Goal: Task Accomplishment & Management: Complete application form

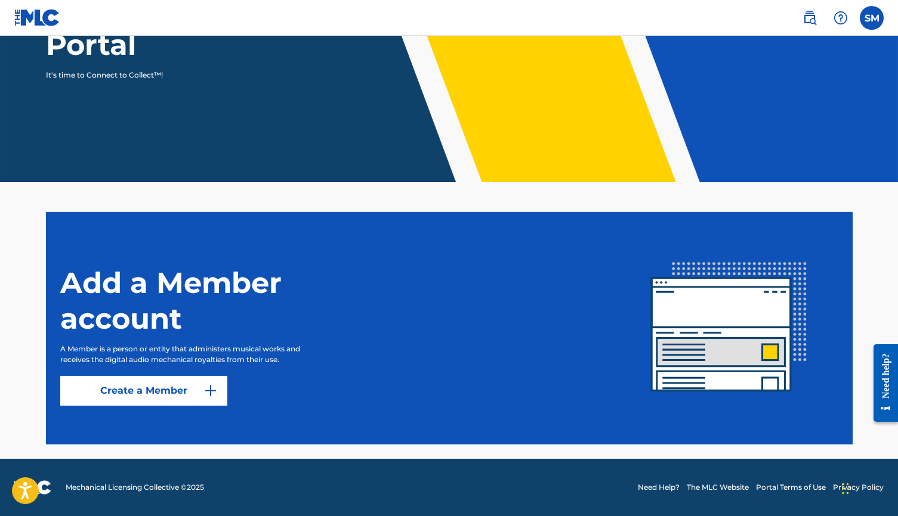
scroll to position [168, 0]
click at [874, 15] on label at bounding box center [872, 18] width 24 height 24
click at [872, 18] on input "SM [PERSON_NAME] [EMAIL_ADDRESS][DOMAIN_NAME] Notification Preferences Profile …" at bounding box center [872, 18] width 0 height 0
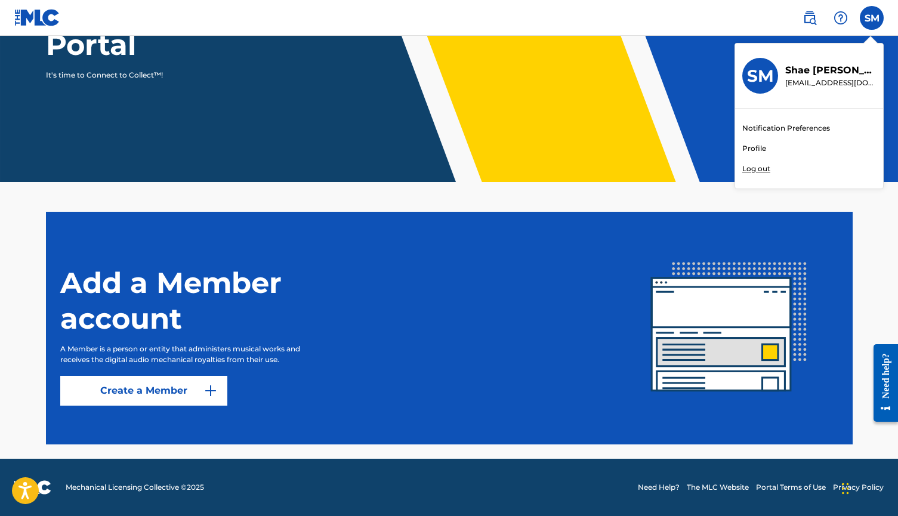
click at [759, 149] on link "Profile" at bounding box center [754, 148] width 24 height 11
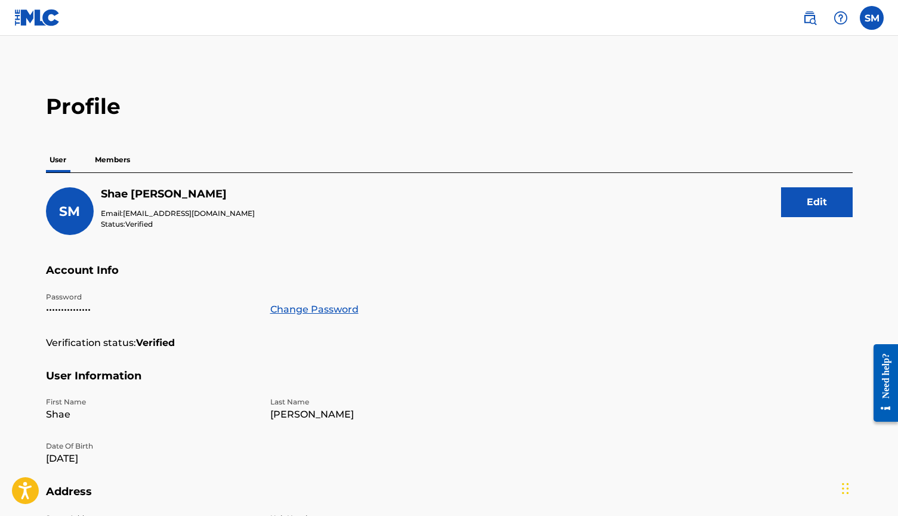
click at [107, 156] on p "Members" at bounding box center [112, 159] width 42 height 25
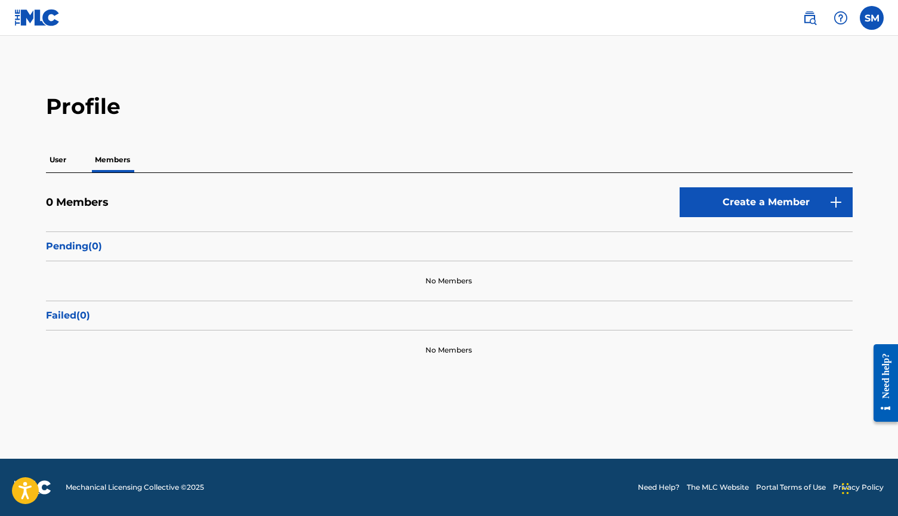
click at [399, 266] on div "No Members" at bounding box center [449, 280] width 807 height 39
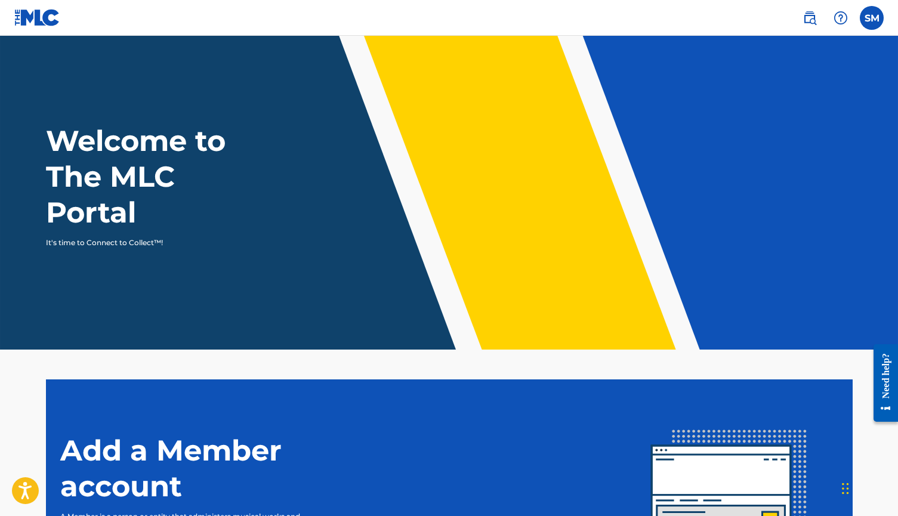
scroll to position [168, 0]
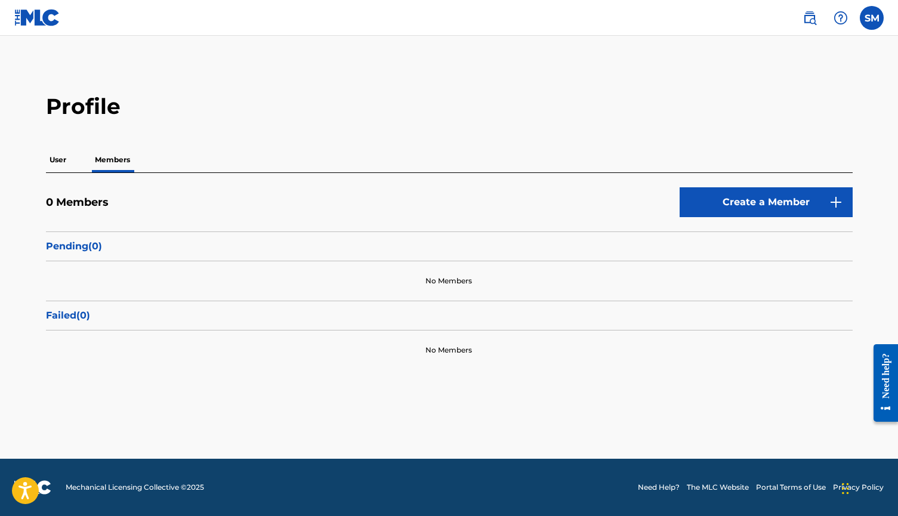
click at [730, 209] on link "Create a Member" at bounding box center [766, 202] width 173 height 30
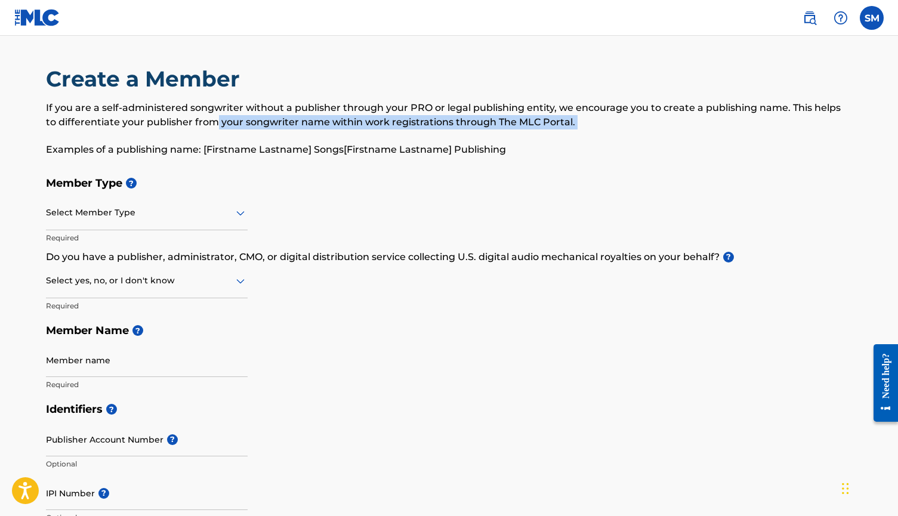
drag, startPoint x: 356, startPoint y: 132, endPoint x: 201, endPoint y: 115, distance: 156.1
click at [201, 115] on div "If you are a self-administered songwriter without a publisher through your PRO …" at bounding box center [449, 129] width 807 height 56
click at [201, 115] on p "If you are a self-administered songwriter without a publisher through your PRO …" at bounding box center [449, 115] width 807 height 29
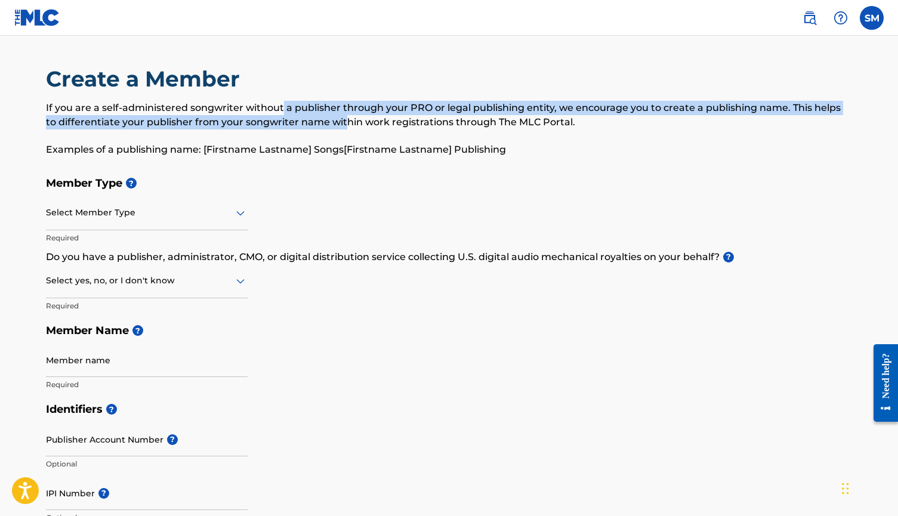
drag, startPoint x: 330, startPoint y: 115, endPoint x: 283, endPoint y: 101, distance: 49.3
click at [283, 101] on p "If you are a self-administered songwriter without a publisher through your PRO …" at bounding box center [449, 115] width 807 height 29
drag, startPoint x: 297, startPoint y: 103, endPoint x: 451, endPoint y: 116, distance: 154.6
click at [451, 116] on p "If you are a self-administered songwriter without a publisher through your PRO …" at bounding box center [449, 115] width 807 height 29
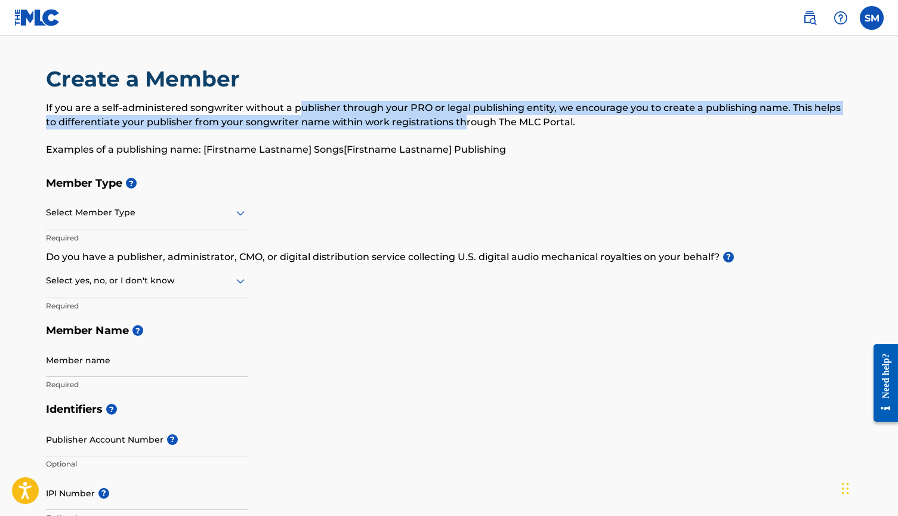
click at [451, 116] on p "If you are a self-administered songwriter without a publisher through your PRO …" at bounding box center [449, 115] width 807 height 29
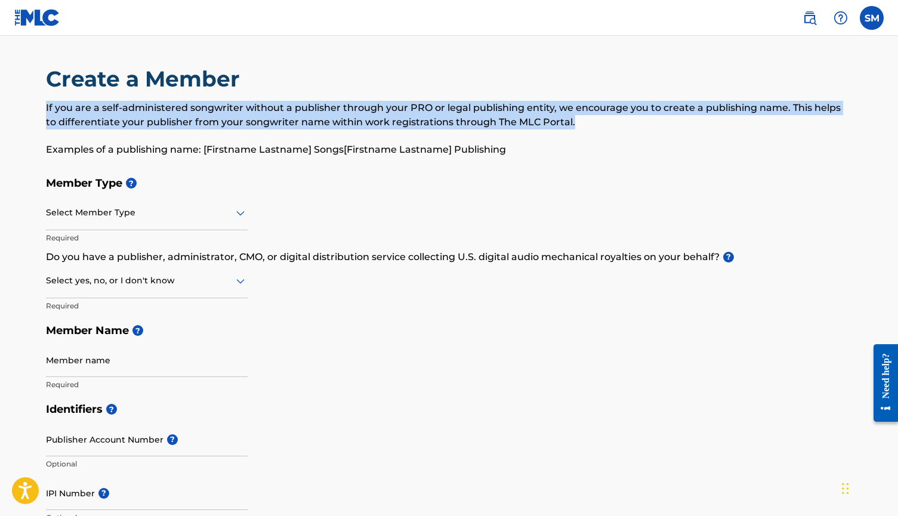
drag, startPoint x: 646, startPoint y: 122, endPoint x: 531, endPoint y: 96, distance: 118.0
click at [531, 95] on div "Create a Member If you are a self-administered songwriter without a publisher t…" at bounding box center [449, 118] width 807 height 105
click at [531, 96] on div "Create a Member If you are a self-administered songwriter without a publisher t…" at bounding box center [449, 118] width 807 height 105
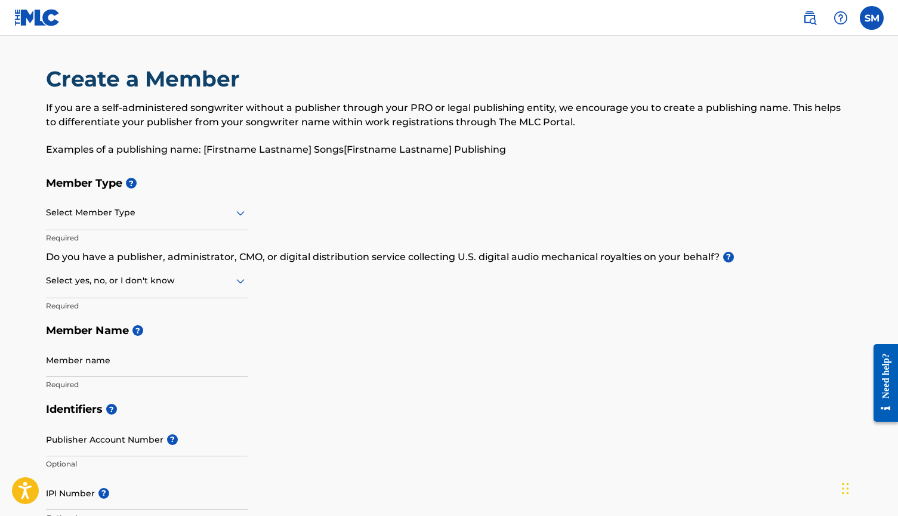
click at [190, 280] on div at bounding box center [147, 280] width 202 height 15
click at [178, 306] on div "Yes" at bounding box center [147, 311] width 201 height 27
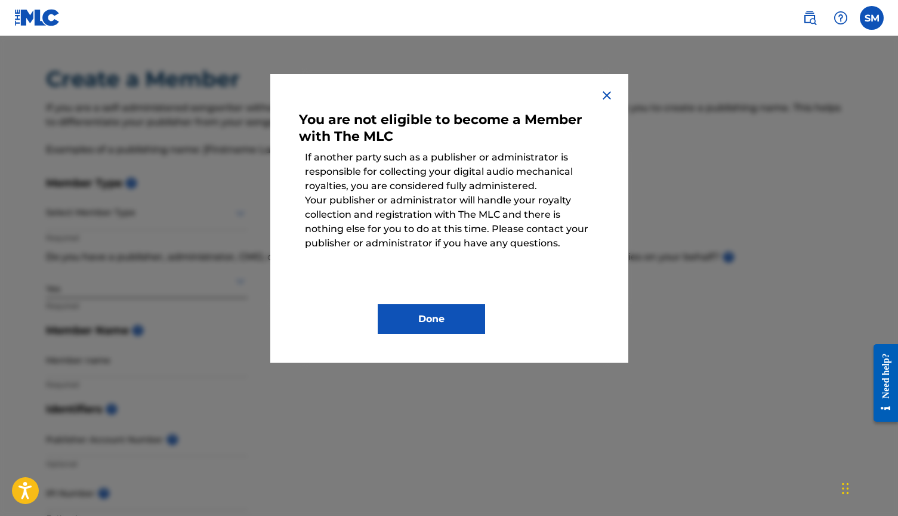
click at [427, 321] on button "Done" at bounding box center [431, 319] width 107 height 30
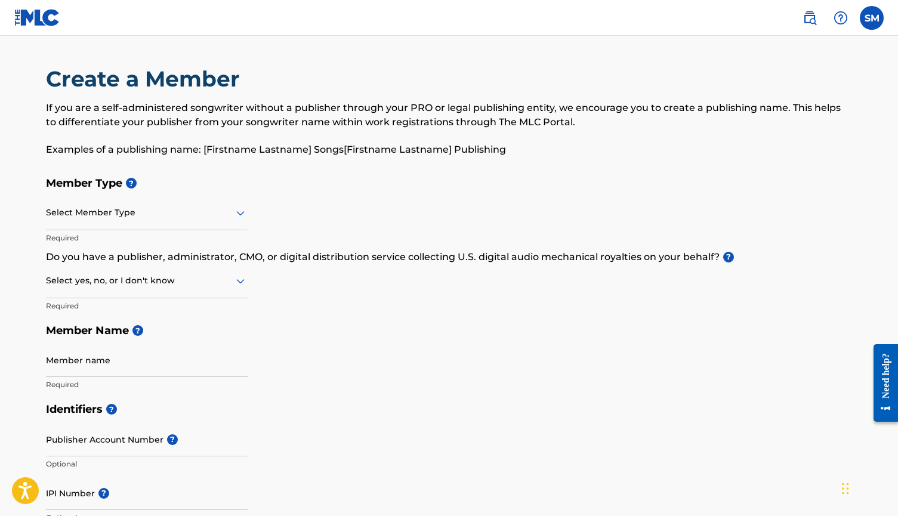
click at [92, 286] on div at bounding box center [147, 280] width 202 height 15
click at [85, 337] on div "No" at bounding box center [147, 338] width 201 height 27
click at [116, 222] on div "Select Member Type" at bounding box center [147, 213] width 202 height 34
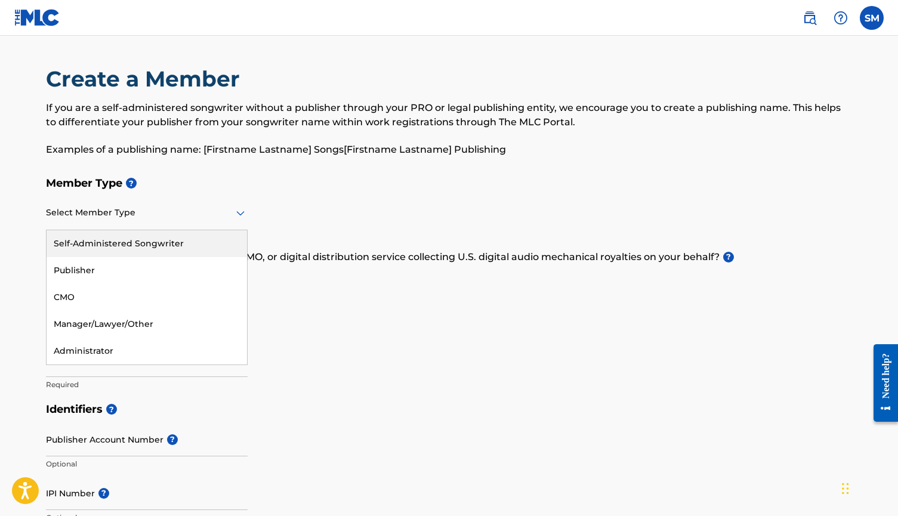
click at [153, 242] on div "Self-Administered Songwriter" at bounding box center [147, 243] width 201 height 27
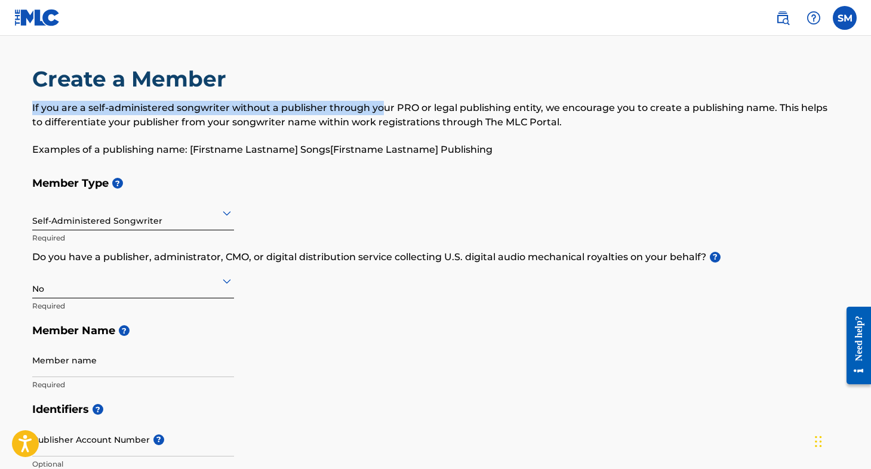
drag, startPoint x: 380, startPoint y: 112, endPoint x: 313, endPoint y: 98, distance: 68.4
click at [313, 98] on div "Create a Member If you are a self-administered songwriter without a publisher t…" at bounding box center [435, 118] width 807 height 105
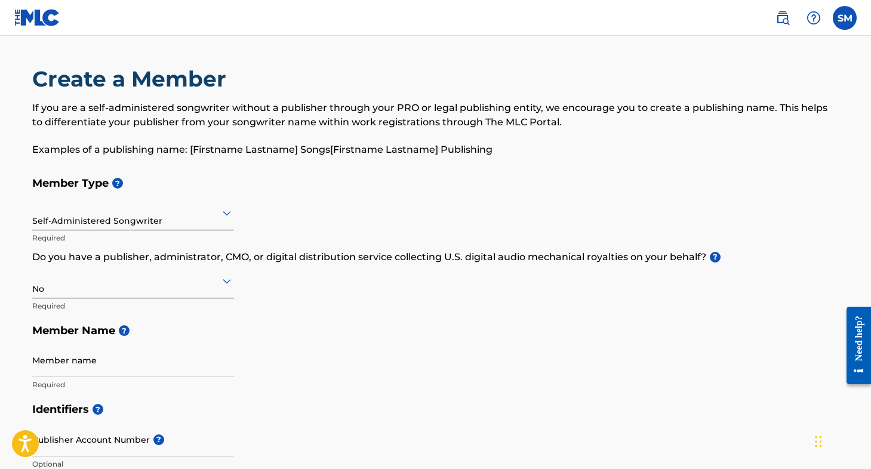
click at [301, 106] on p "If you are a self-administered songwriter without a publisher through your PRO …" at bounding box center [435, 115] width 807 height 29
